Goal: Task Accomplishment & Management: Complete application form

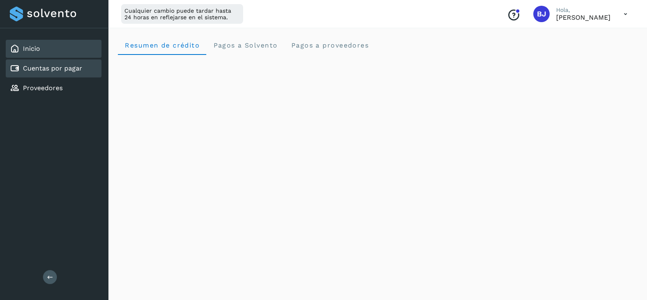
click at [88, 75] on div "Cuentas por pagar" at bounding box center [54, 68] width 96 height 18
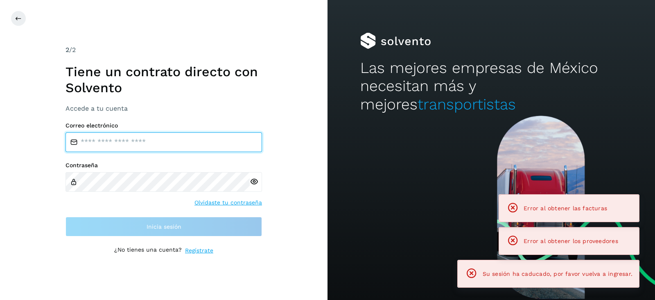
type input "**********"
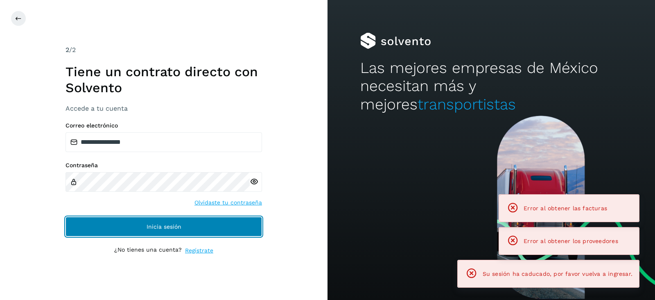
click at [192, 218] on button "Inicia sesión" at bounding box center [163, 227] width 196 height 20
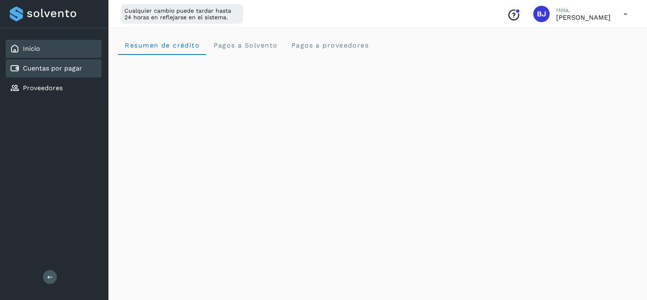
click at [47, 74] on div "Cuentas por pagar" at bounding box center [54, 68] width 96 height 18
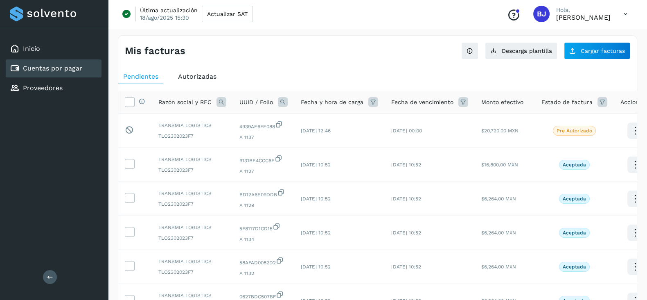
drag, startPoint x: 518, startPoint y: 29, endPoint x: 518, endPoint y: 38, distance: 8.6
click at [518, 31] on div "Mis facturas Ver instrucciones para cargar Facturas Descarga plantilla Cargar f…" at bounding box center [377, 273] width 539 height 497
click at [516, 48] on span "Descarga plantilla" at bounding box center [527, 51] width 50 height 6
click at [583, 50] on span "Cargar facturas" at bounding box center [603, 51] width 44 height 6
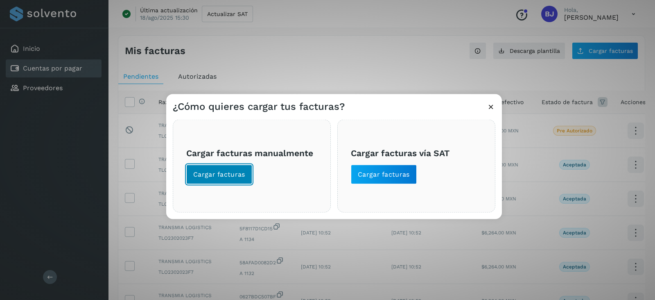
click at [227, 178] on span "Cargar facturas" at bounding box center [219, 174] width 52 height 9
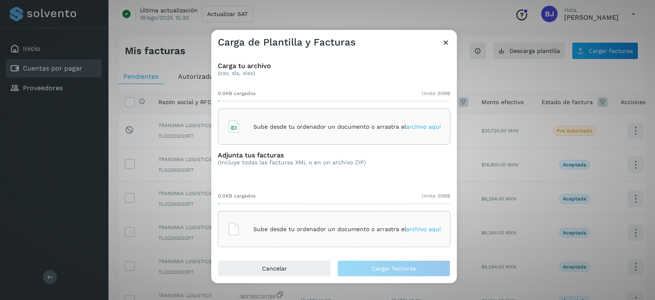
click at [418, 129] on span "archivo aquí" at bounding box center [423, 126] width 35 height 7
click at [411, 229] on span "archivo aquí" at bounding box center [423, 229] width 35 height 7
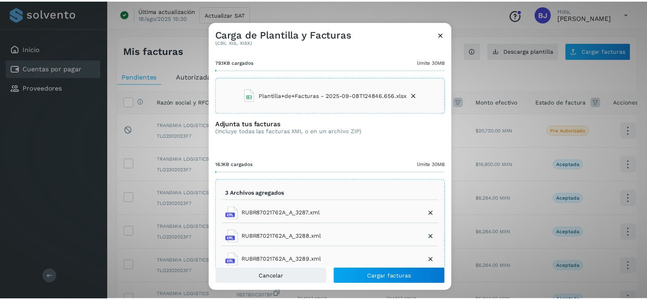
scroll to position [43, 0]
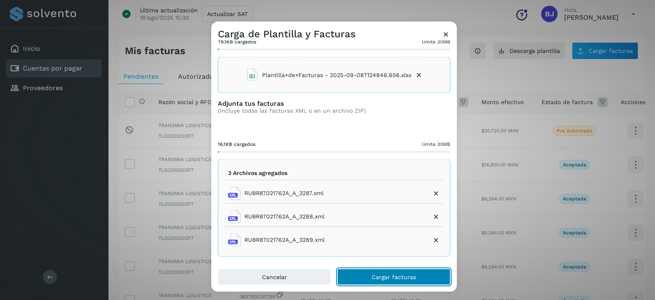
click at [423, 273] on button "Cargar facturas" at bounding box center [393, 276] width 113 height 16
